Goal: Task Accomplishment & Management: Manage account settings

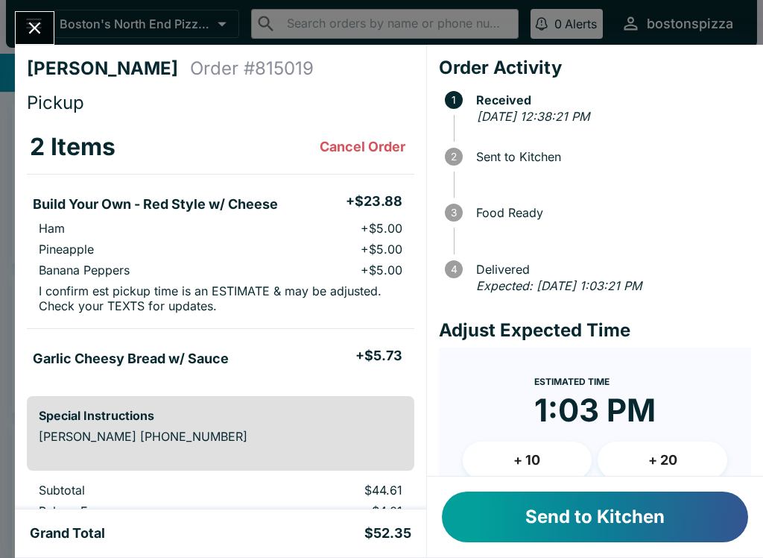
click at [575, 514] on button "Send to Kitchen" at bounding box center [595, 516] width 306 height 51
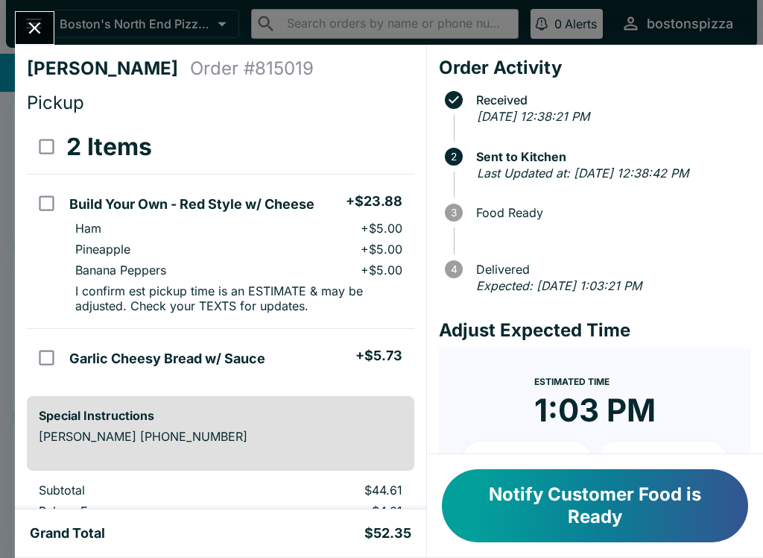
click at [19, 11] on div at bounding box center [35, 28] width 40 height 34
click at [559, 523] on button "Notify Customer Food is Ready" at bounding box center [595, 505] width 306 height 73
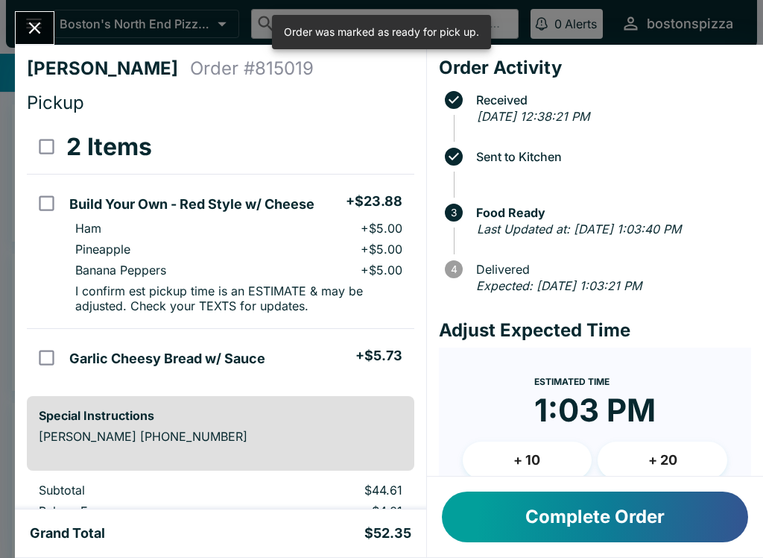
click at [613, 519] on button "Complete Order" at bounding box center [595, 516] width 306 height 51
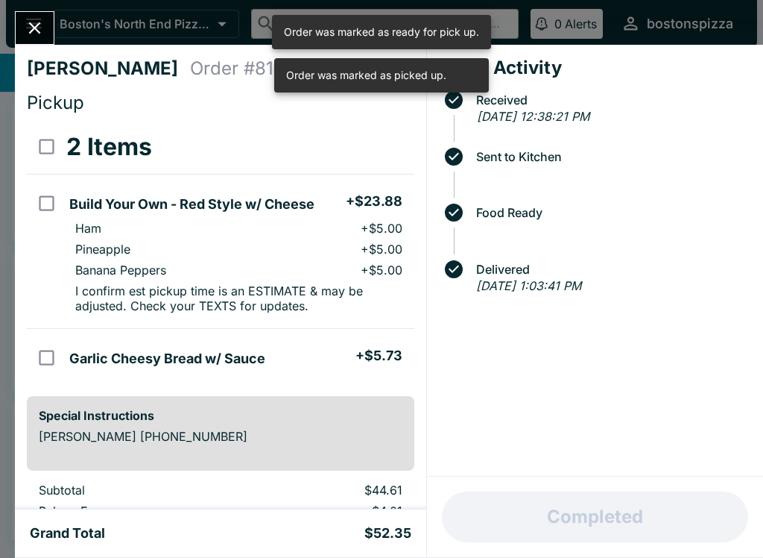
click at [46, 34] on button "Close" at bounding box center [35, 28] width 38 height 32
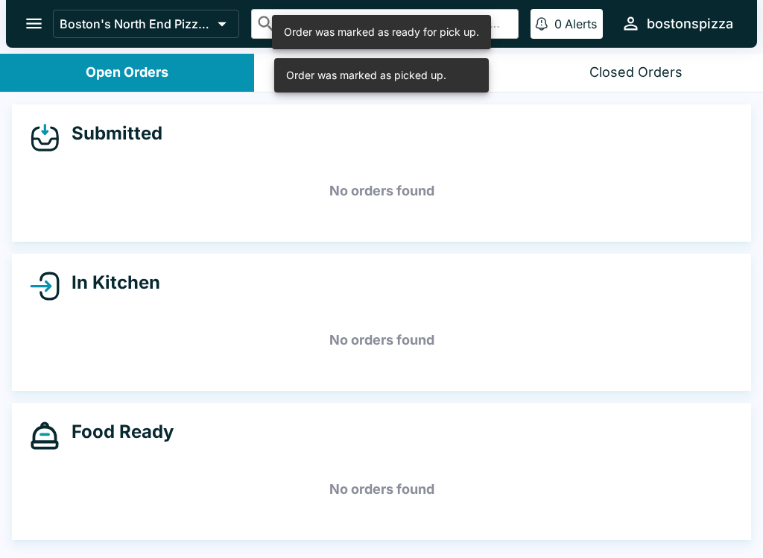
click at [42, 28] on icon "open drawer" at bounding box center [34, 23] width 20 height 20
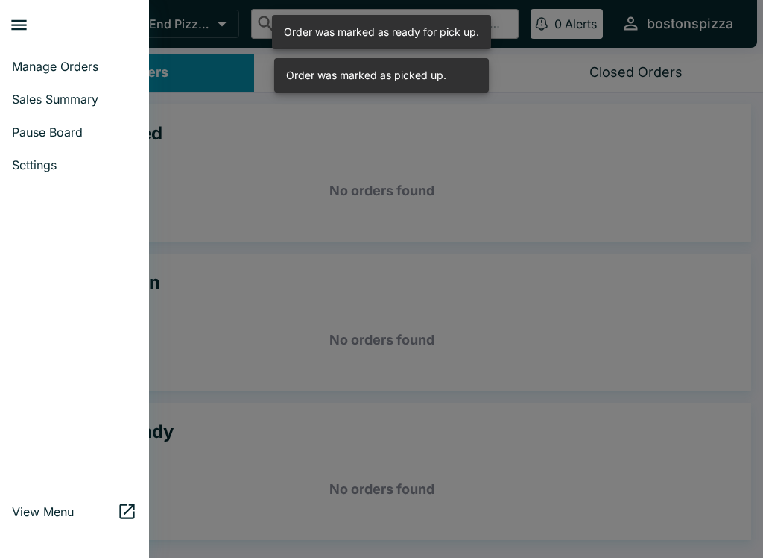
click at [85, 101] on span "Sales Summary" at bounding box center [74, 99] width 125 height 15
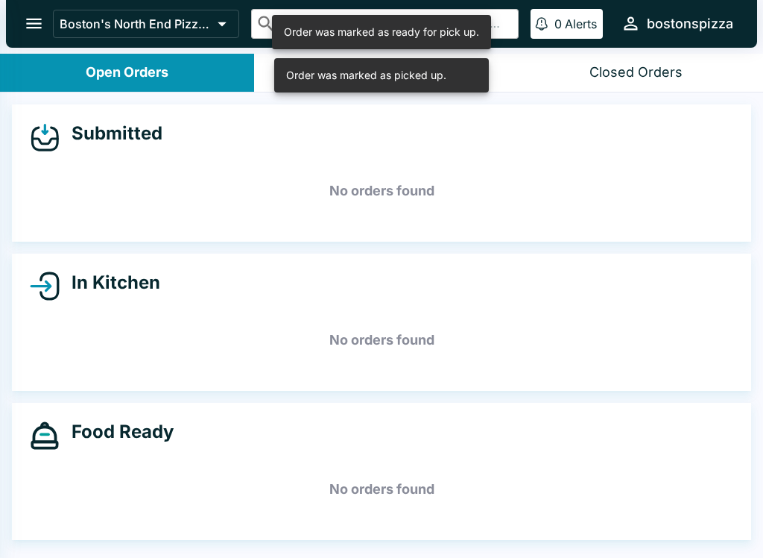
select select "03:00"
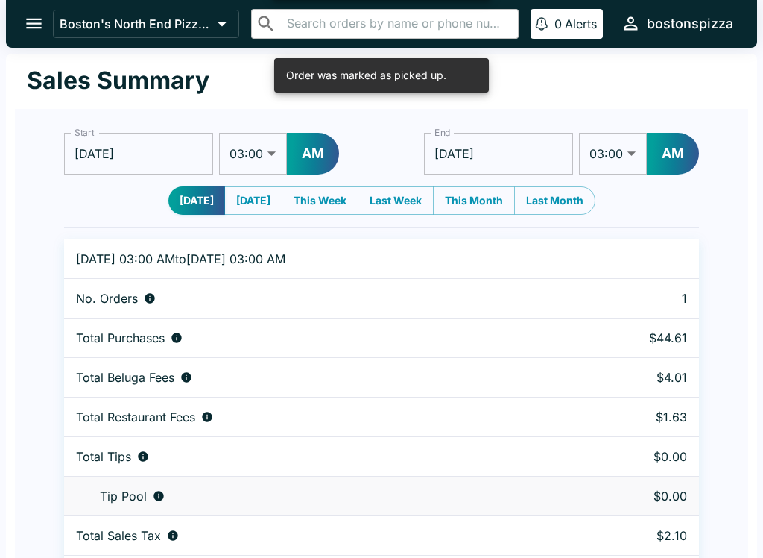
scroll to position [45, 0]
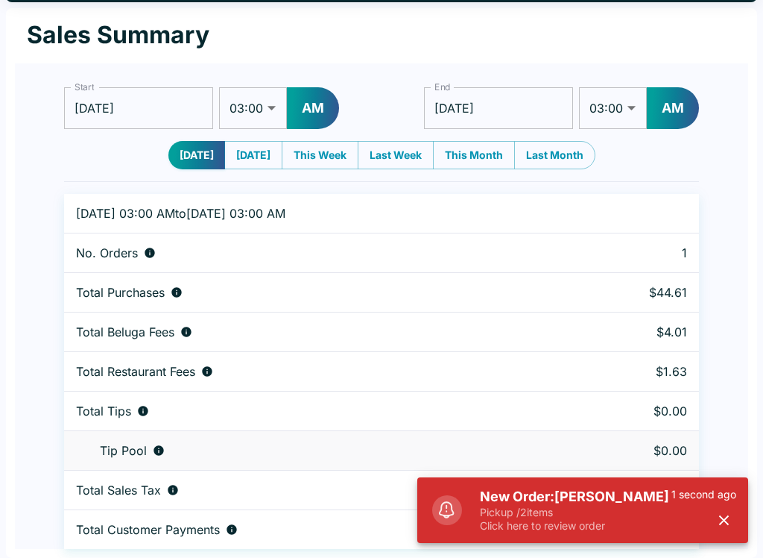
click at [509, 531] on p "Click here to review order" at bounding box center [576, 525] width 192 height 13
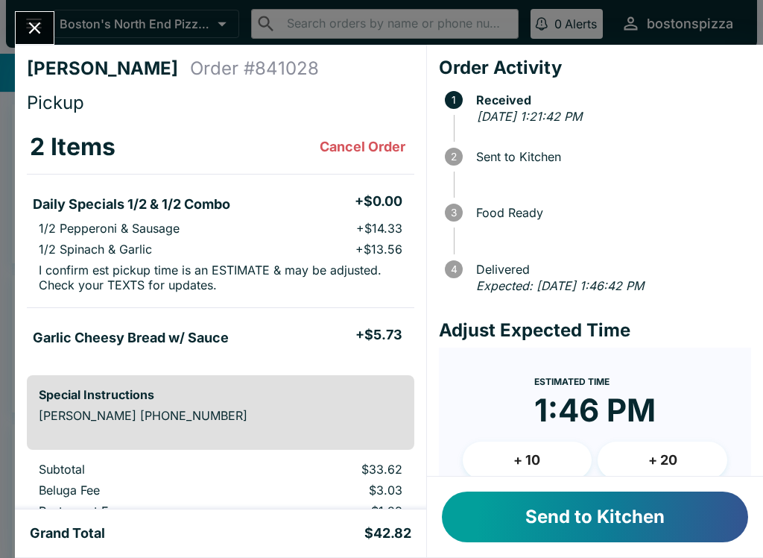
click at [567, 498] on button "Send to Kitchen" at bounding box center [595, 516] width 306 height 51
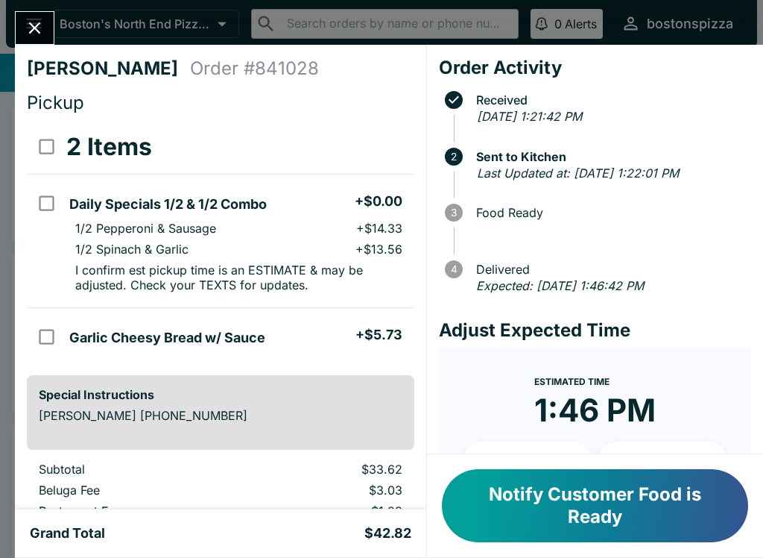
click at [655, 502] on button "Notify Customer Food is Ready" at bounding box center [595, 505] width 306 height 73
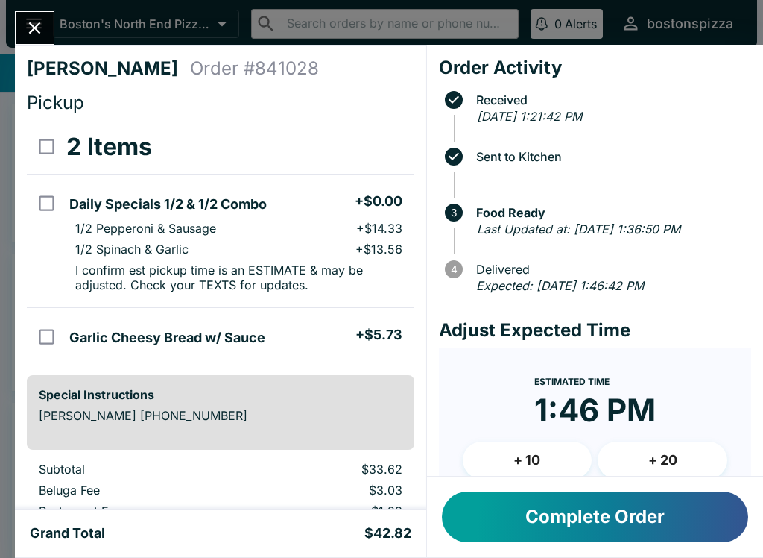
click at [45, 31] on icon "Close" at bounding box center [35, 28] width 20 height 20
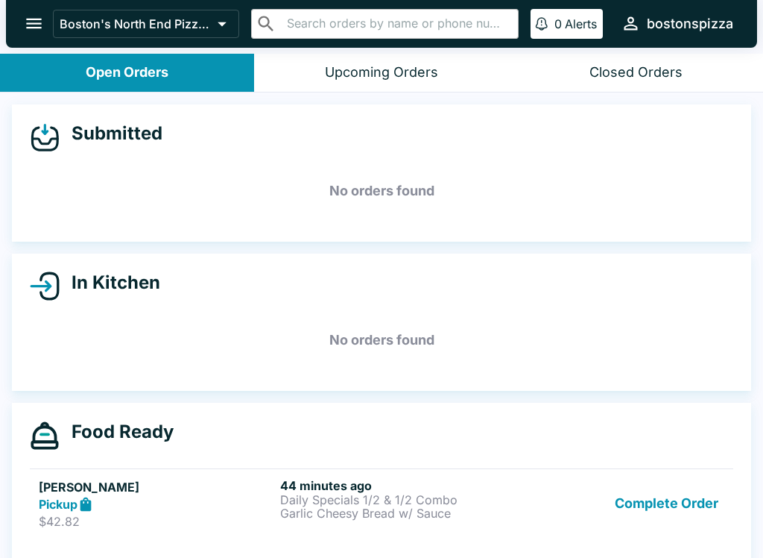
click at [611, 531] on link "[PERSON_NAME] Pickup $42.82 44 minutes ago Daily Specials 1/2 & 1/2 Combo Garli…" at bounding box center [382, 503] width 704 height 70
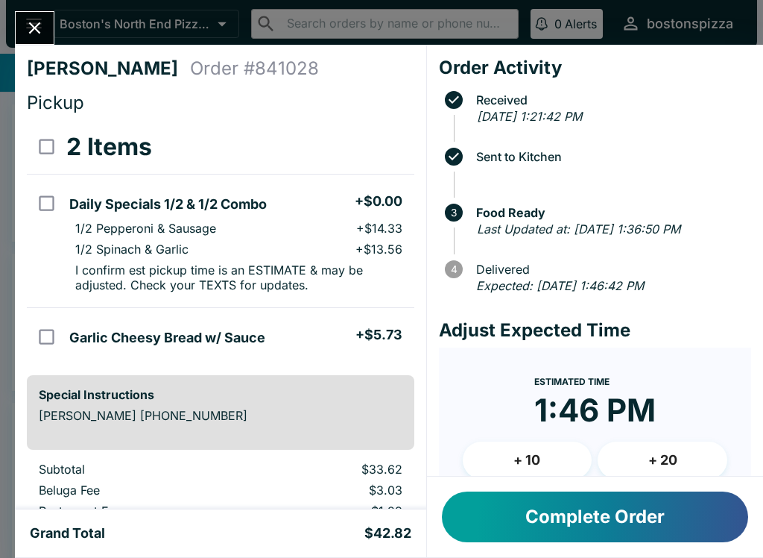
click at [543, 540] on button "Complete Order" at bounding box center [595, 516] width 306 height 51
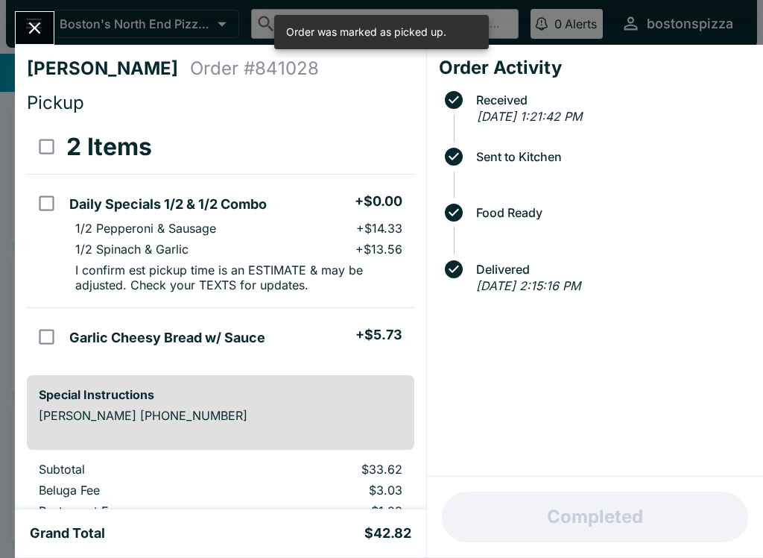
click at [27, 42] on button "Close" at bounding box center [35, 28] width 38 height 32
